Goal: Transaction & Acquisition: Purchase product/service

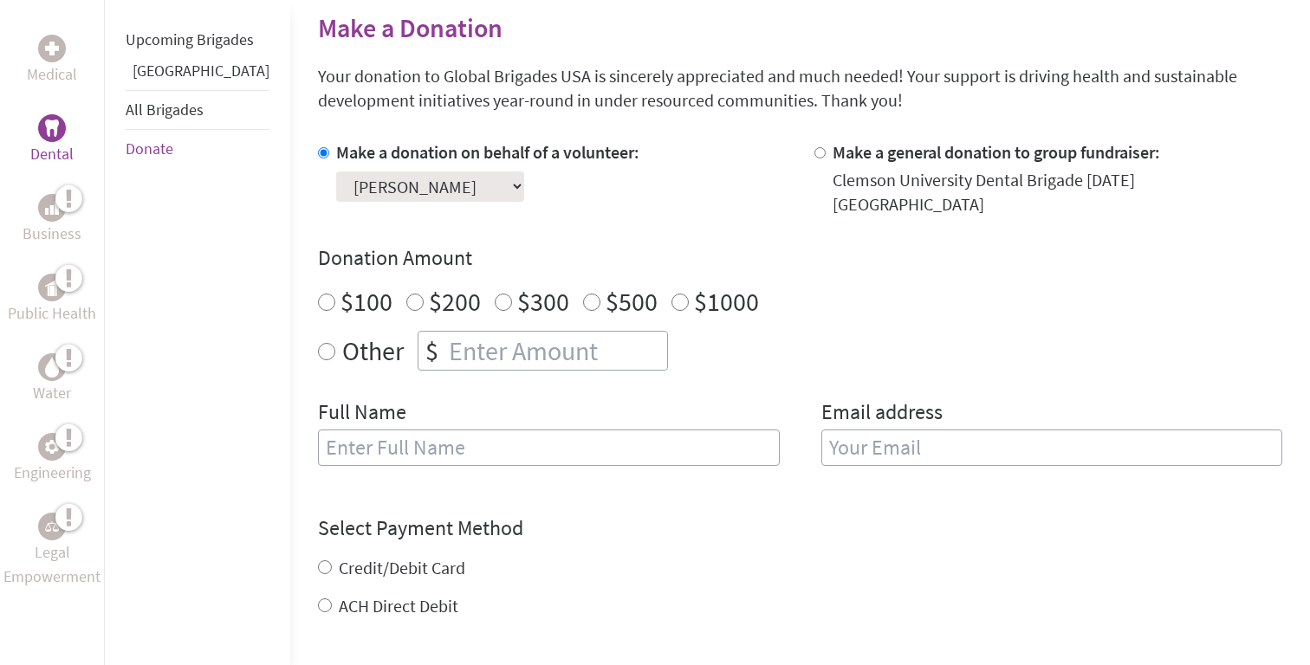
scroll to position [429, 0]
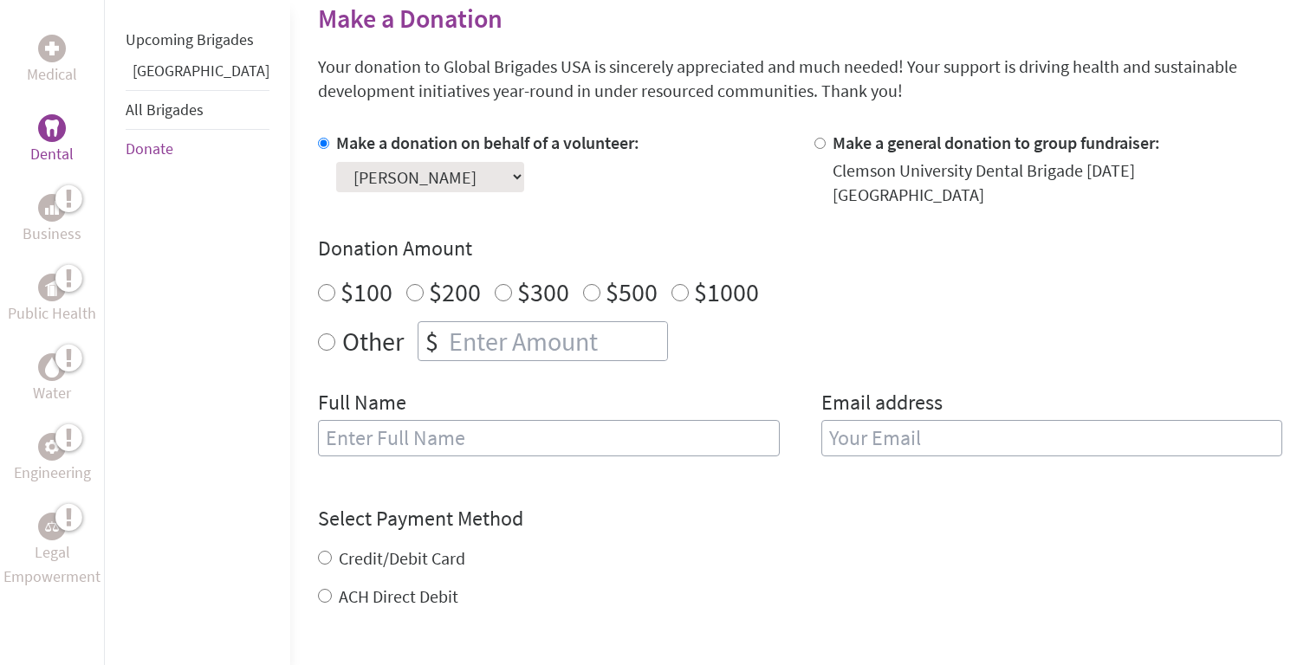
radio input "true"
click at [469, 333] on input "number" at bounding box center [556, 341] width 222 height 38
click at [617, 399] on div "Full Name" at bounding box center [549, 433] width 462 height 88
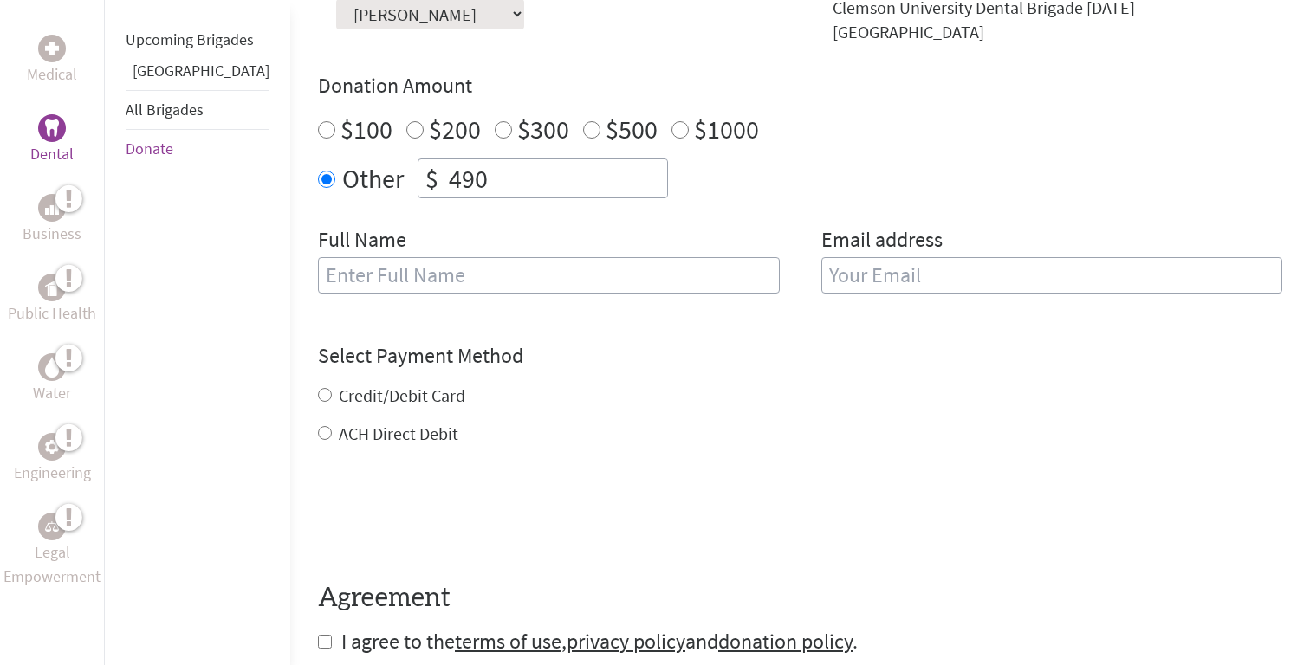
scroll to position [581, 0]
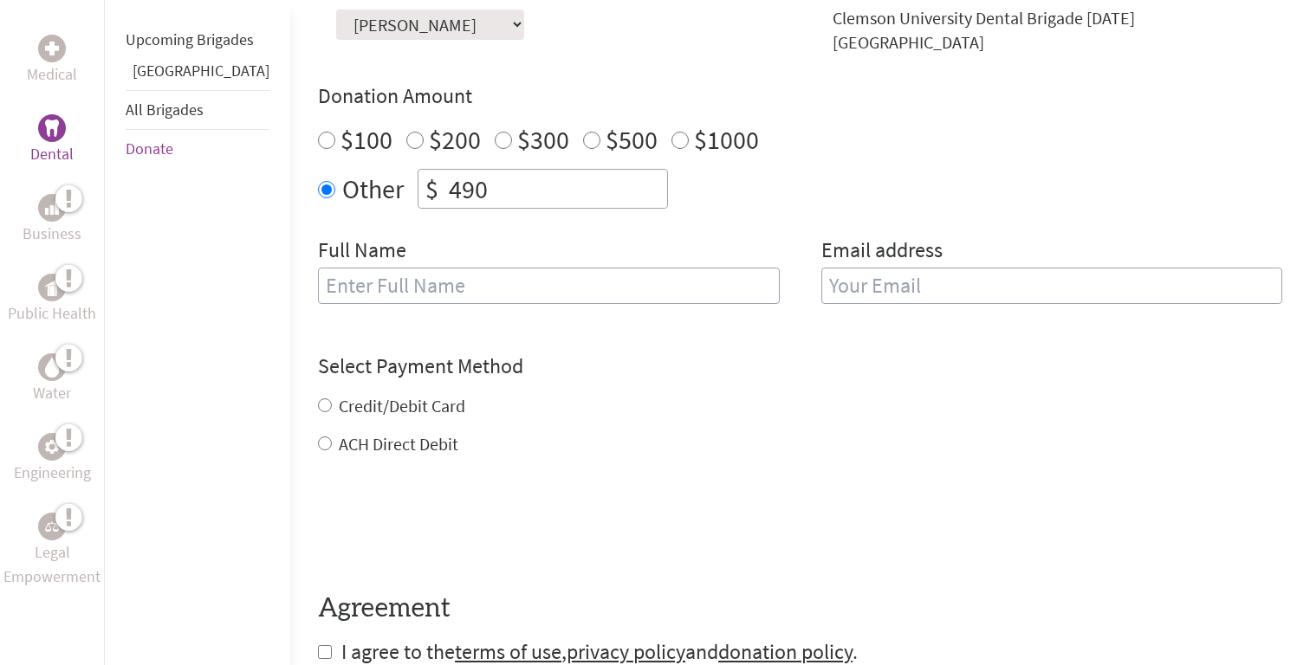
click at [453, 171] on input "490" at bounding box center [556, 189] width 222 height 38
type input "4"
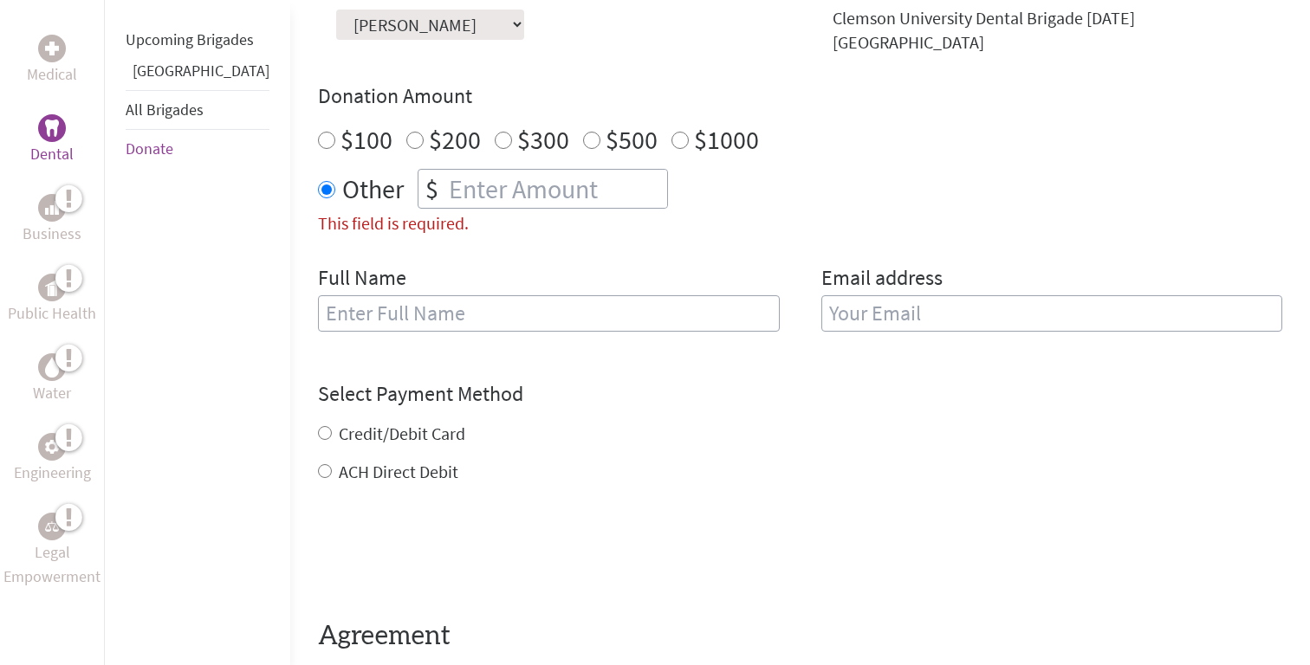
click at [457, 312] on input "text" at bounding box center [549, 313] width 462 height 36
type input "[PERSON_NAME]"
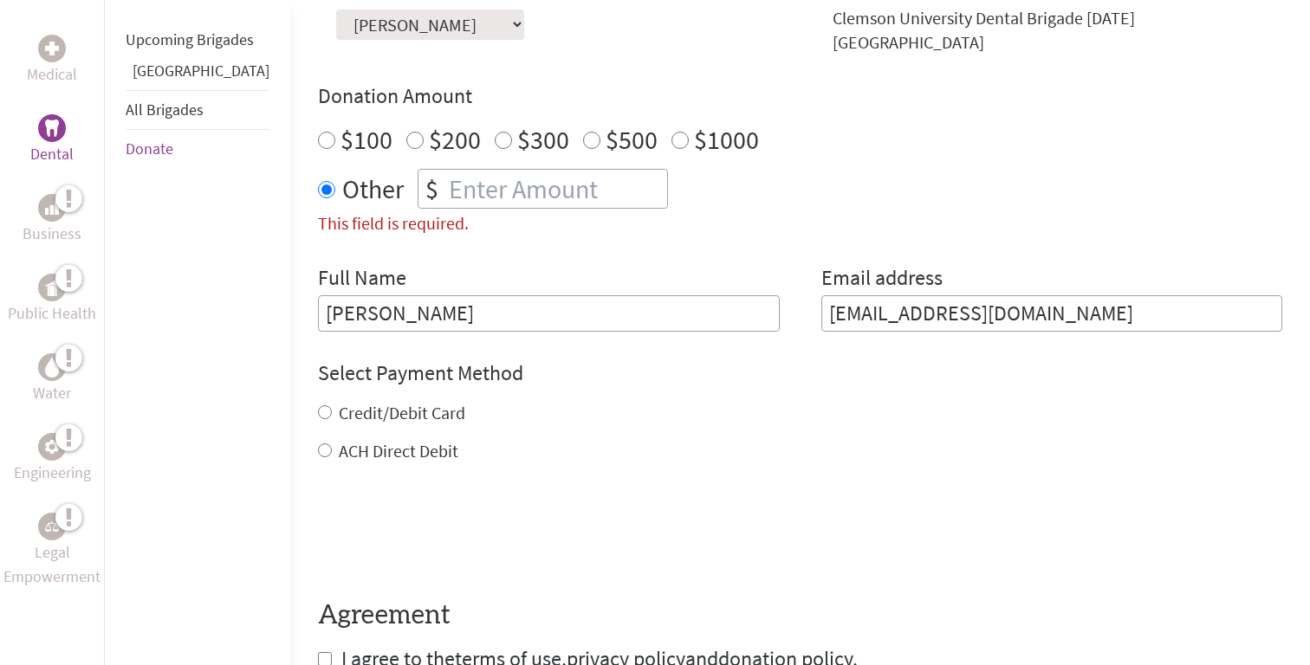
drag, startPoint x: 1116, startPoint y: 288, endPoint x: 776, endPoint y: 286, distance: 339.7
click at [776, 286] on div "Full Name [PERSON_NAME] Email address [EMAIL_ADDRESS][DOMAIN_NAME]" at bounding box center [800, 298] width 964 height 68
type input "[EMAIL_ADDRESS][DOMAIN_NAME]"
click at [841, 439] on div "ACH Direct Debit" at bounding box center [800, 451] width 964 height 24
click at [403, 402] on label "Credit/Debit Card" at bounding box center [402, 413] width 127 height 22
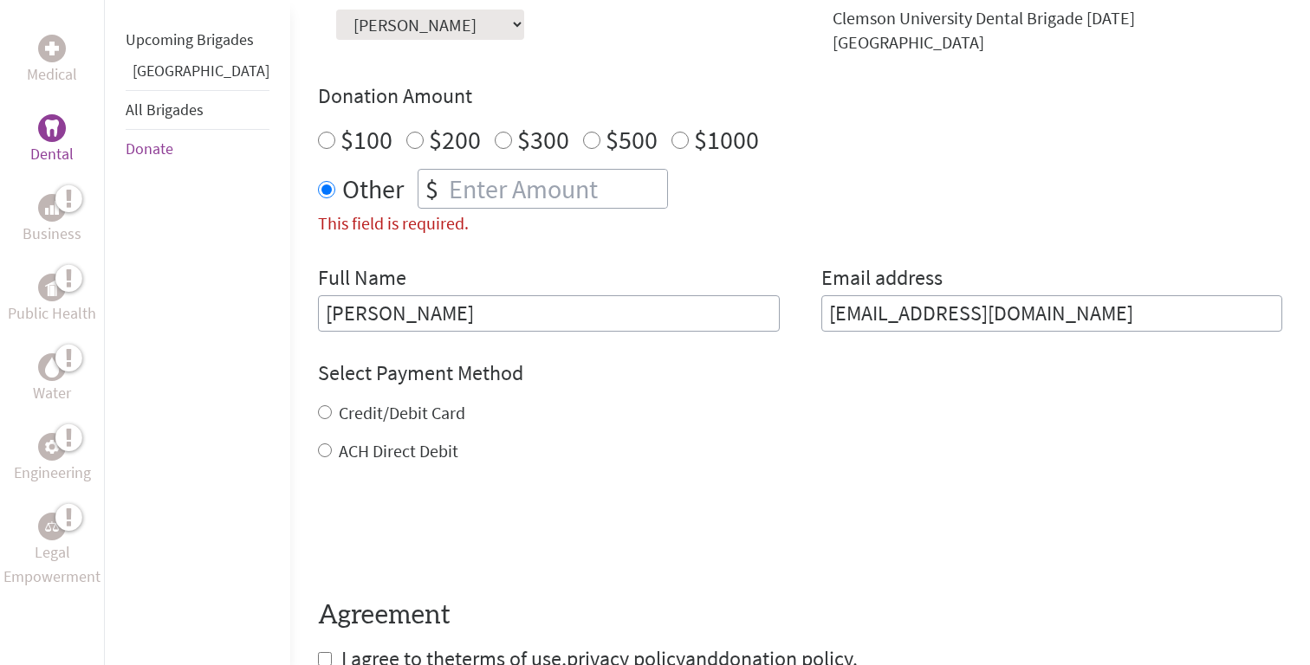
click at [332, 406] on input "Credit/Debit Card" at bounding box center [325, 413] width 14 height 14
radio input "true"
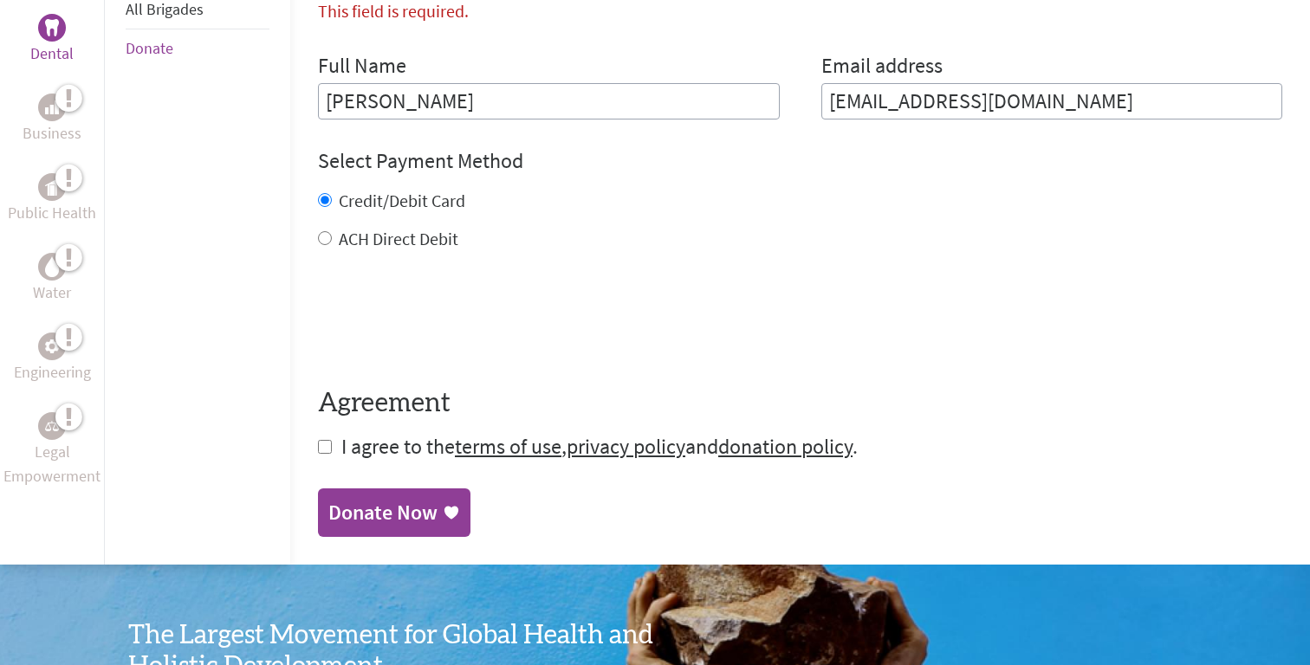
scroll to position [802, 0]
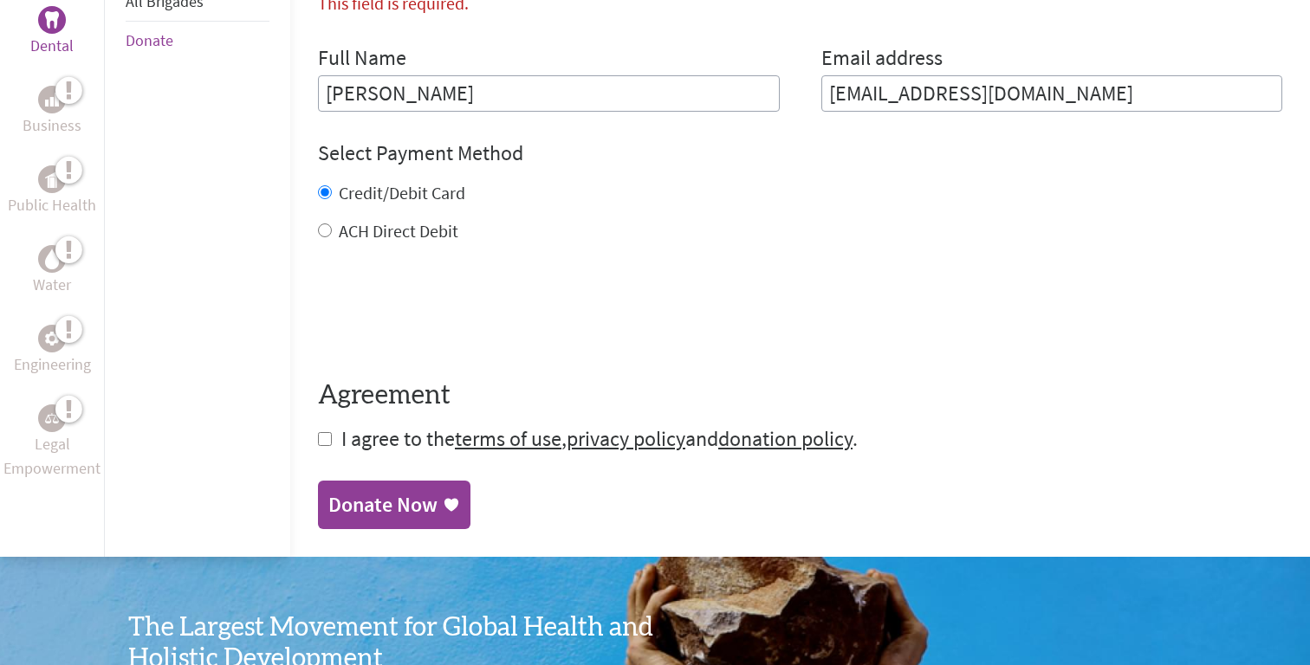
click at [318, 432] on input "checkbox" at bounding box center [325, 439] width 14 height 14
checkbox input "true"
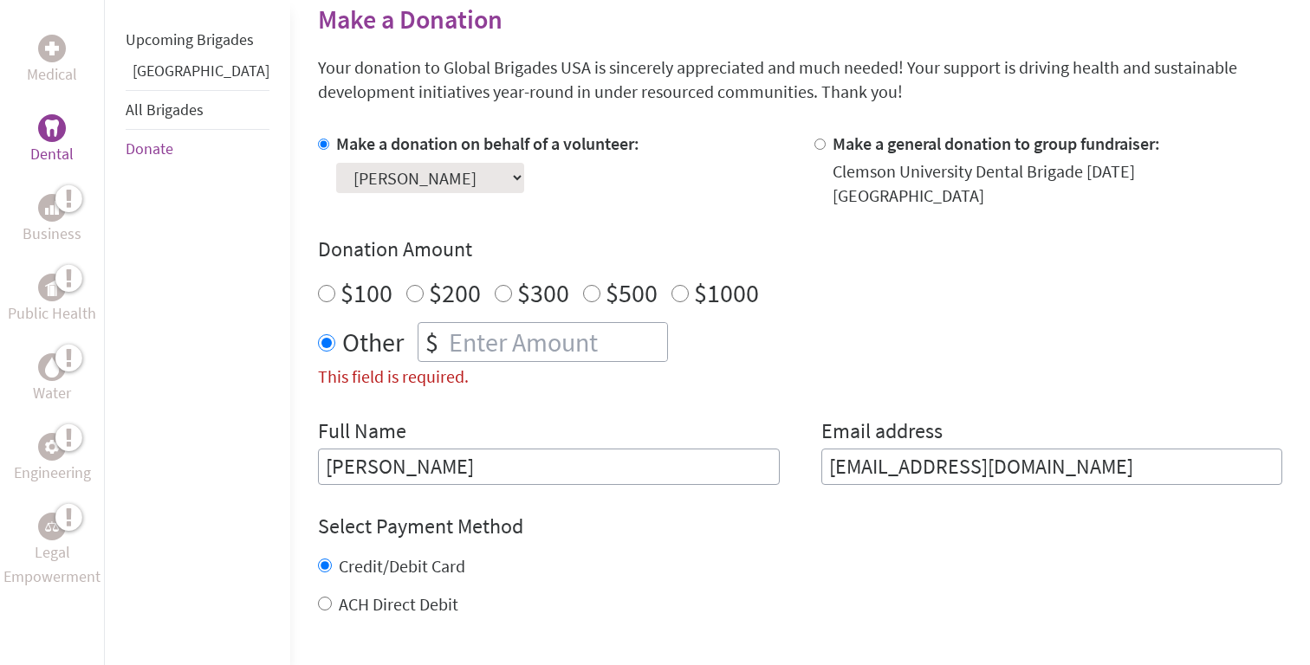
scroll to position [401, 0]
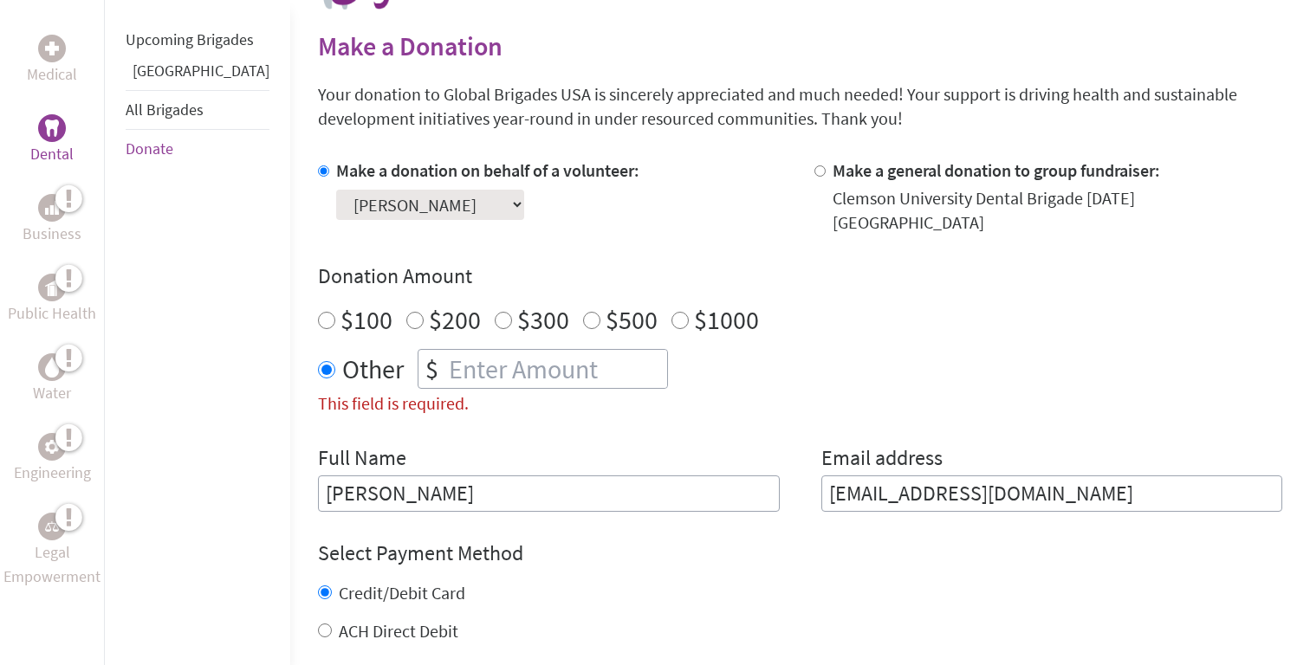
click at [536, 366] on input "This field is required." at bounding box center [556, 369] width 222 height 38
click at [745, 406] on div "Make a donation on behalf of a volunteer: Select a volunteer... [PERSON_NAME] […" at bounding box center [800, 336] width 964 height 354
click at [564, 355] on input "This field is required." at bounding box center [556, 369] width 222 height 38
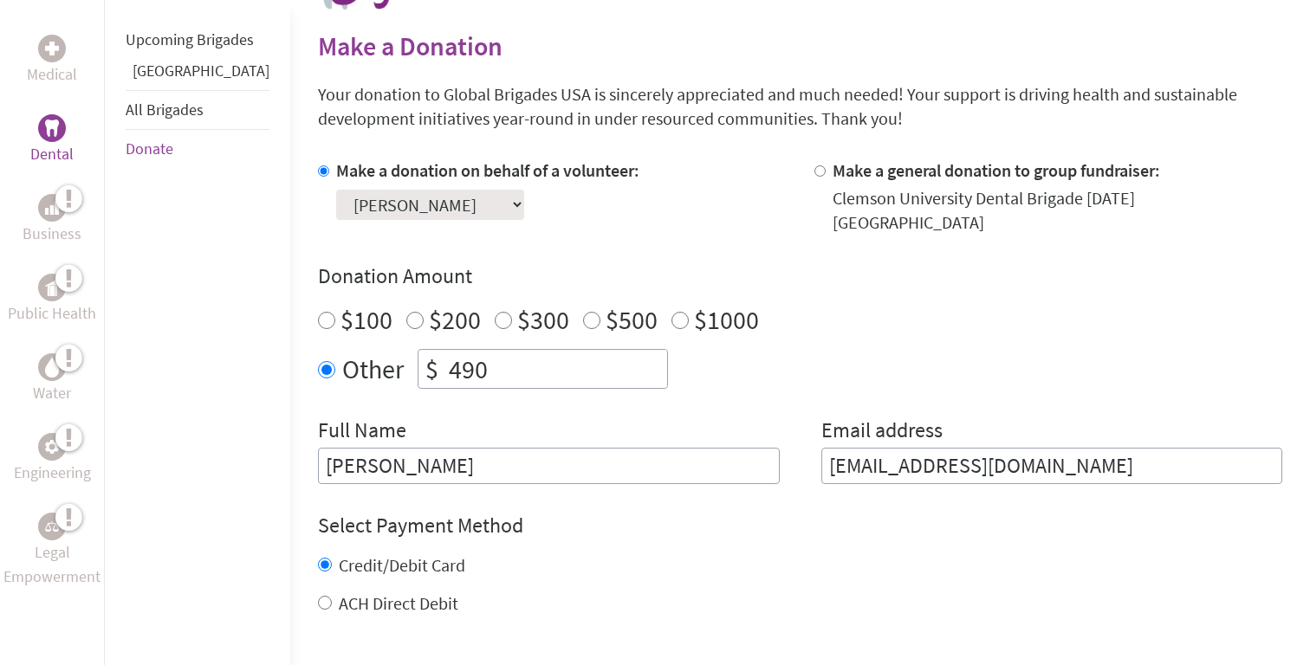
click at [743, 358] on div "Other $ 490" at bounding box center [800, 369] width 964 height 40
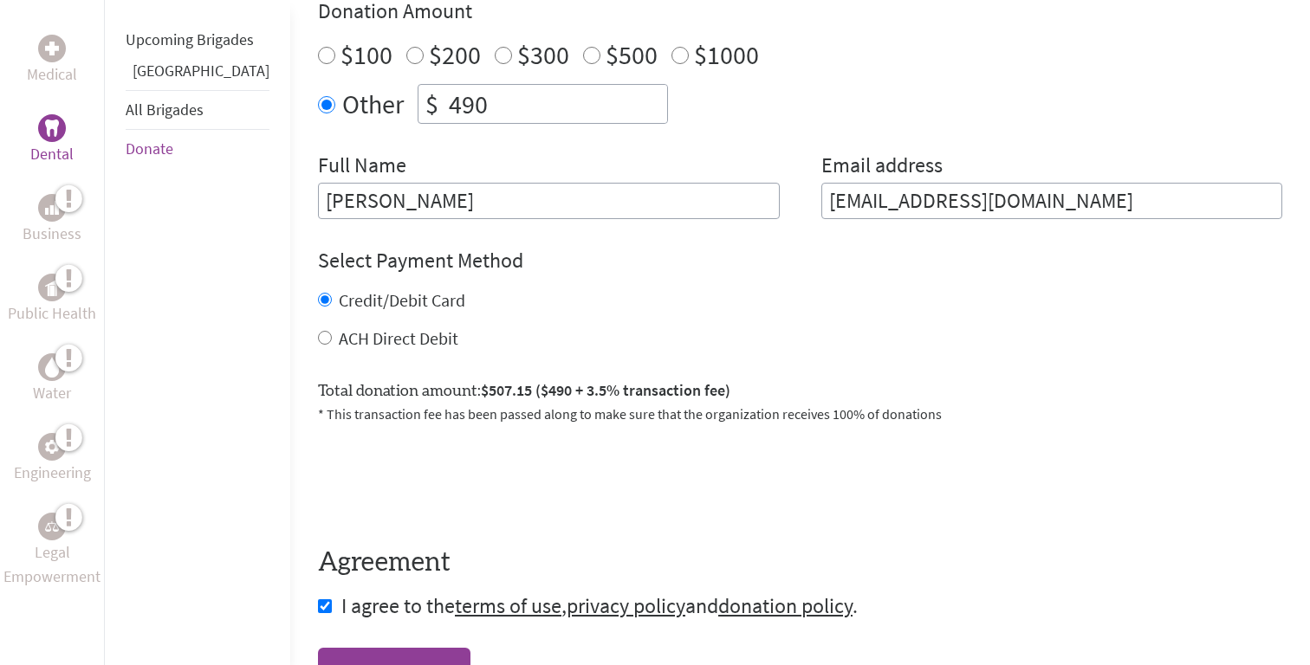
scroll to position [654, 0]
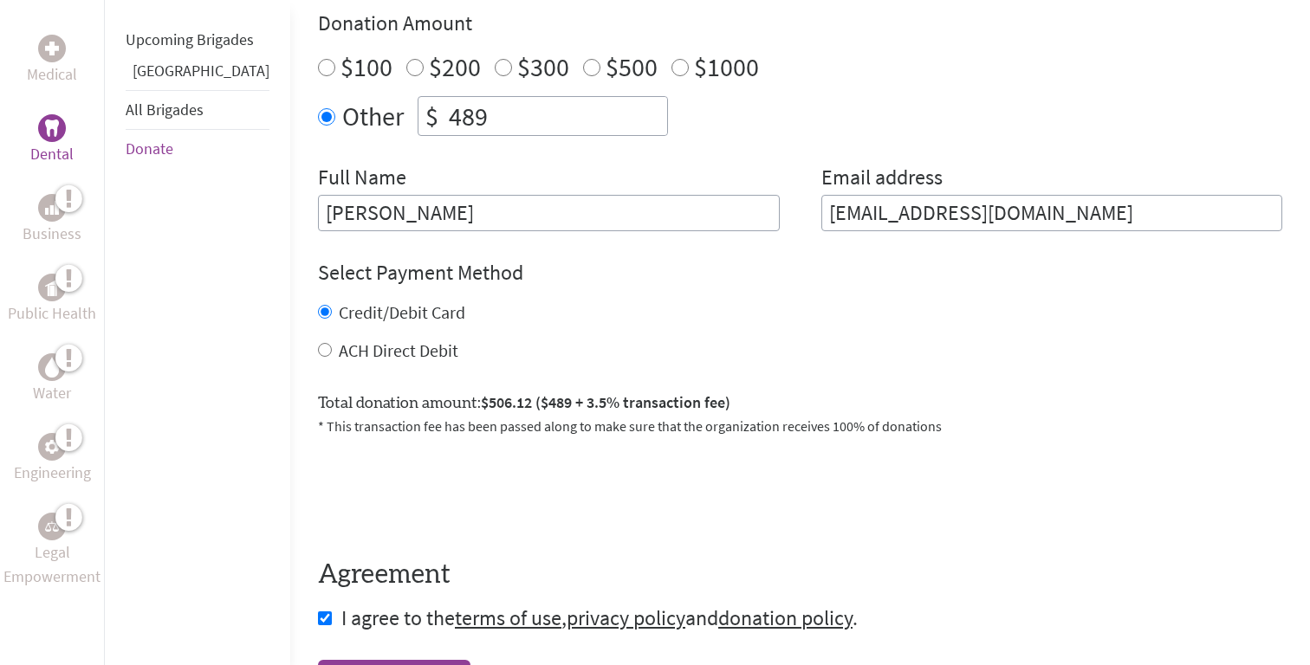
click at [675, 317] on div "Credit/Debit Card ACH Direct Debit" at bounding box center [800, 332] width 964 height 62
click at [514, 108] on input "489" at bounding box center [556, 116] width 222 height 38
click at [631, 229] on form "Make a donation on behalf of a volunteer: Select a volunteer... [PERSON_NAME] […" at bounding box center [800, 269] width 964 height 727
click at [516, 109] on input "486" at bounding box center [556, 116] width 222 height 38
click at [583, 205] on input "[PERSON_NAME]" at bounding box center [549, 213] width 462 height 36
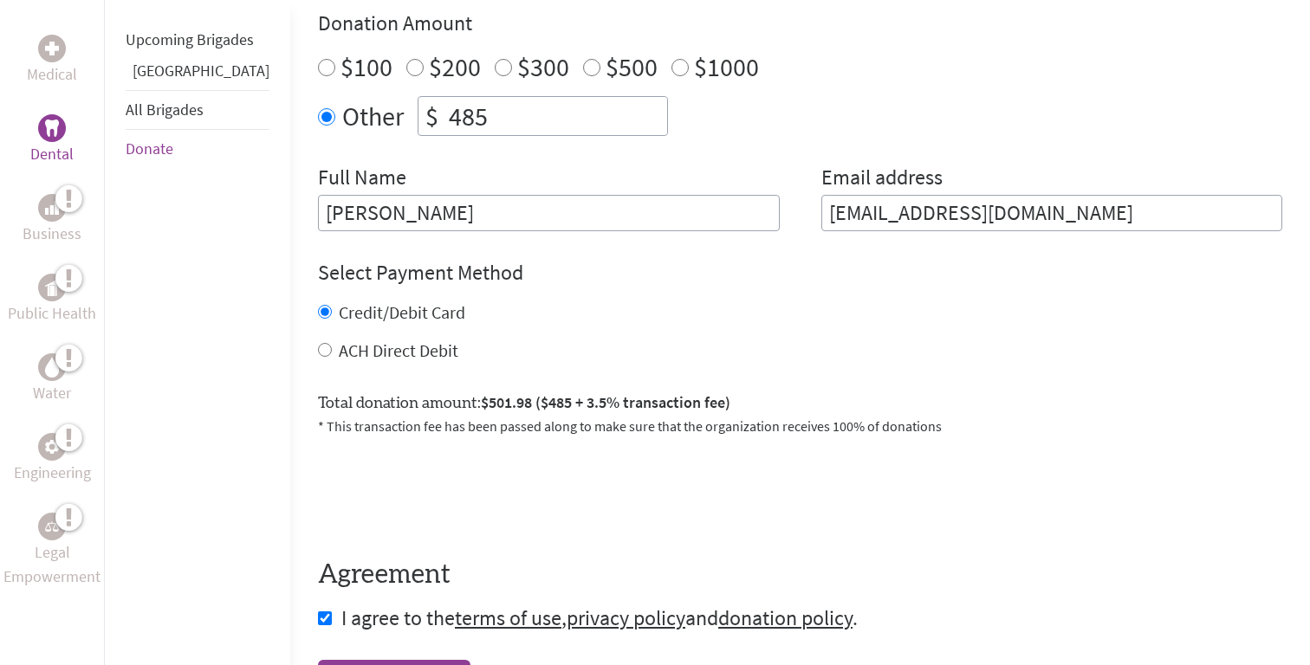
click at [585, 317] on div "Credit/Debit Card ACH Direct Debit" at bounding box center [800, 332] width 964 height 62
click at [495, 102] on input "485" at bounding box center [556, 116] width 222 height 38
type input "484"
click at [594, 301] on div "Credit/Debit Card" at bounding box center [800, 313] width 964 height 24
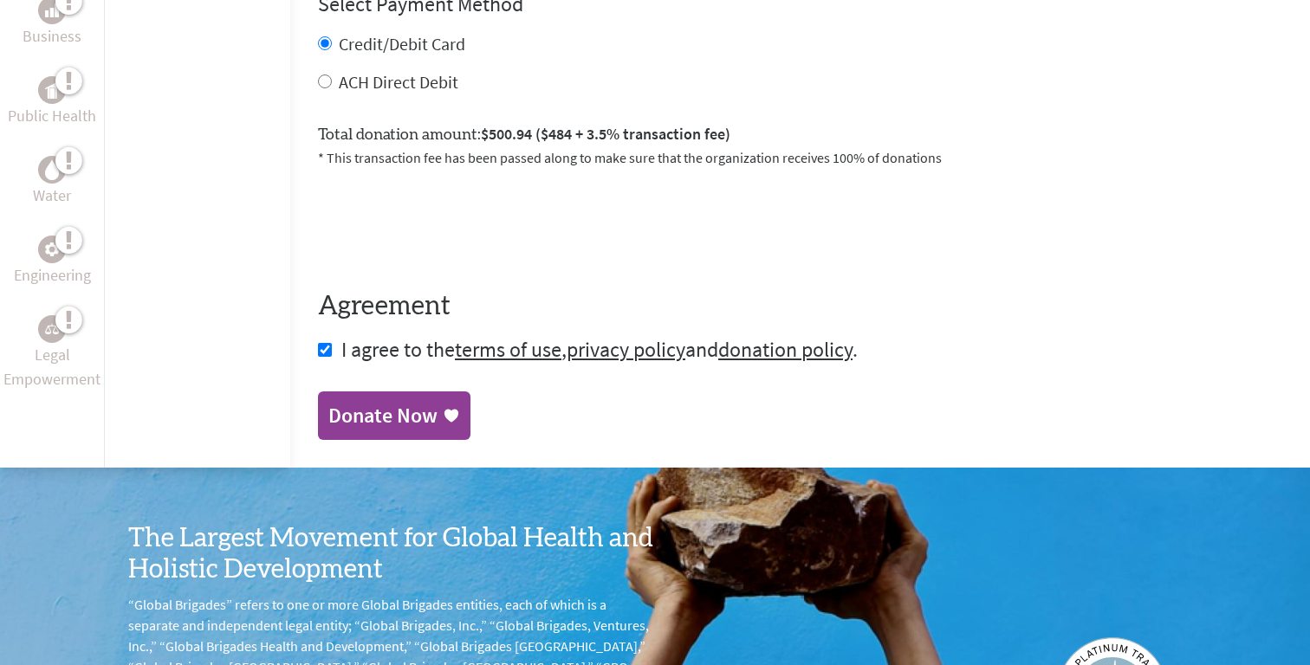
scroll to position [925, 0]
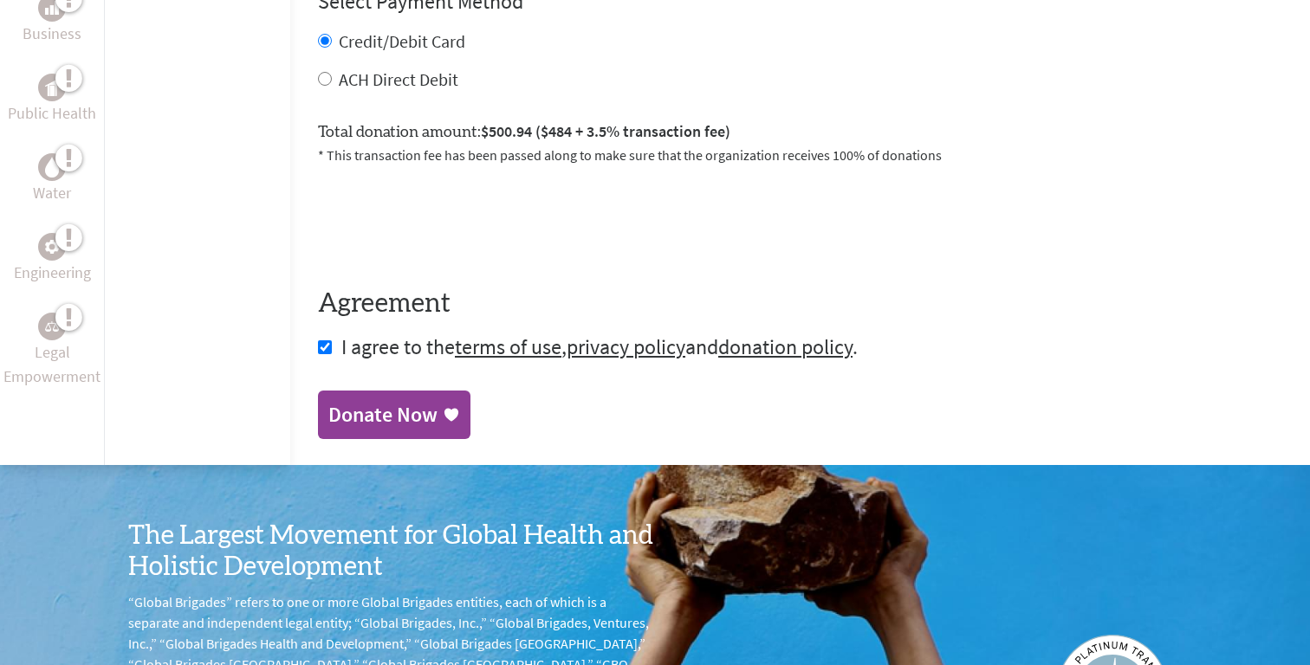
click at [376, 412] on div "Donate Now" at bounding box center [382, 415] width 109 height 28
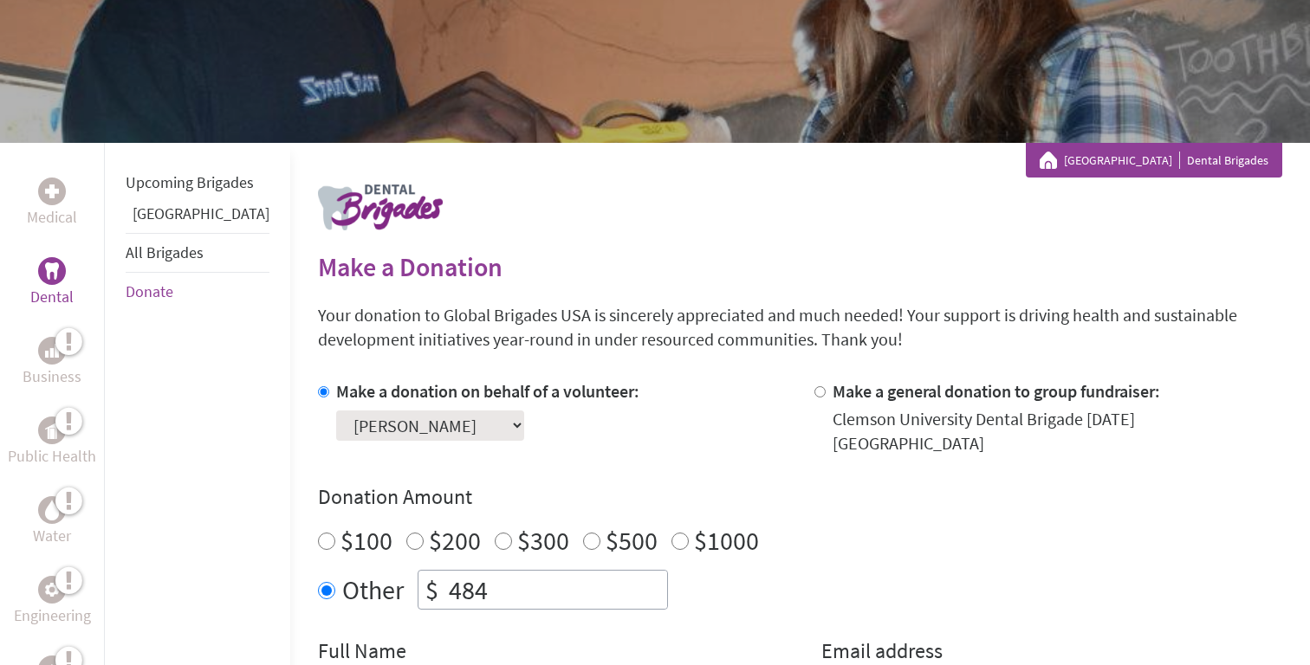
scroll to position [308, 0]
